Goal: Register for event/course

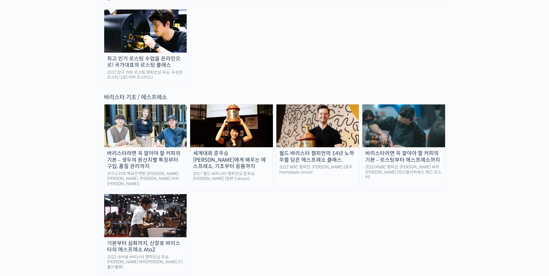
scroll to position [810, 0]
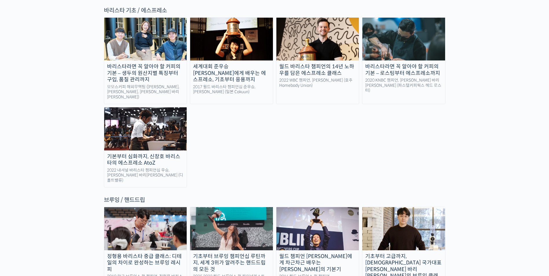
click at [143, 253] on div "정형용 바리스타 중급 클래스: 디테일의 차이로 완성하는 브루잉 레시피" at bounding box center [145, 263] width 83 height 20
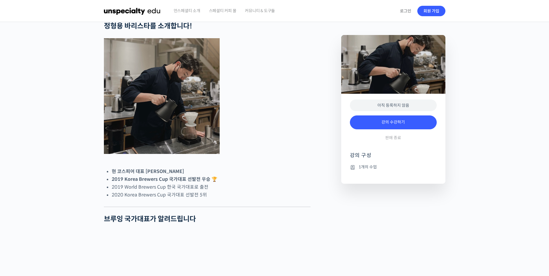
click at [153, 12] on img at bounding box center [132, 10] width 57 height 17
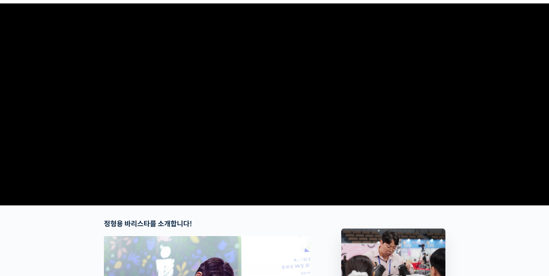
scroll to position [29, 0]
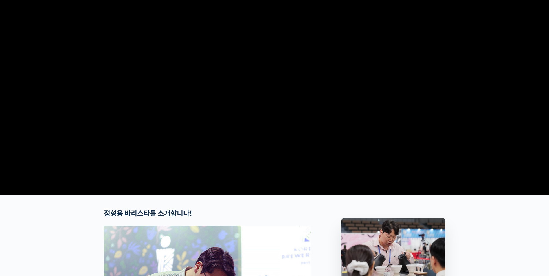
click at [227, 143] on video at bounding box center [274, 93] width 341 height 200
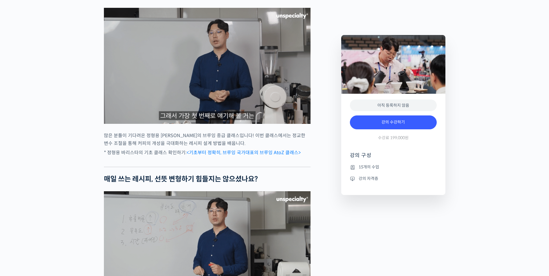
scroll to position [636, 0]
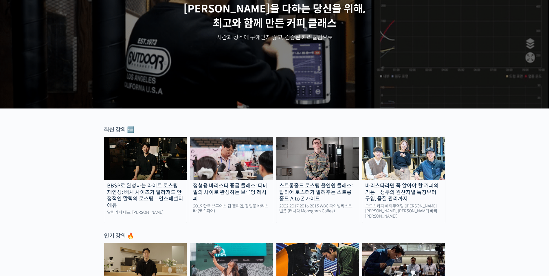
scroll to position [116, 0]
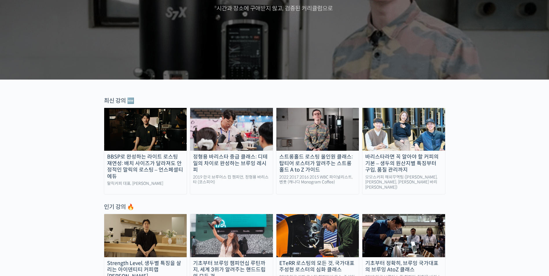
click at [194, 158] on div "정형용 바리스타 중급 클래스: 디테일의 차이로 완성하는 브루잉 레시피" at bounding box center [231, 164] width 83 height 20
drag, startPoint x: 189, startPoint y: 156, endPoint x: 248, endPoint y: 176, distance: 61.8
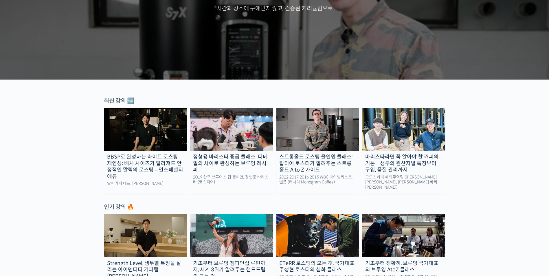
click at [248, 176] on div "BBSP로 완성하는 라이트 로스팅 재연성: 배치 사이즈가 달라져도 안정적인 말릭의 로스팅 – 언스페셜티 에듀 말릭커피 대표, 최철 로스터 정형…" at bounding box center [274, 151] width 341 height 87
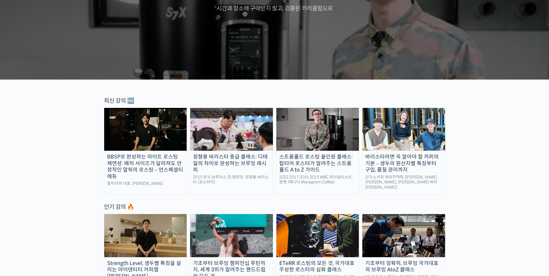
copy link "정형용 바리스타 중급 클래스: 디테일의 차이로 완성하는 브루잉 레시피 2019 한국 브루어스 컵 챔피언, 정형용 바리스타 (코스피어)"
